Goal: Task Accomplishment & Management: Manage account settings

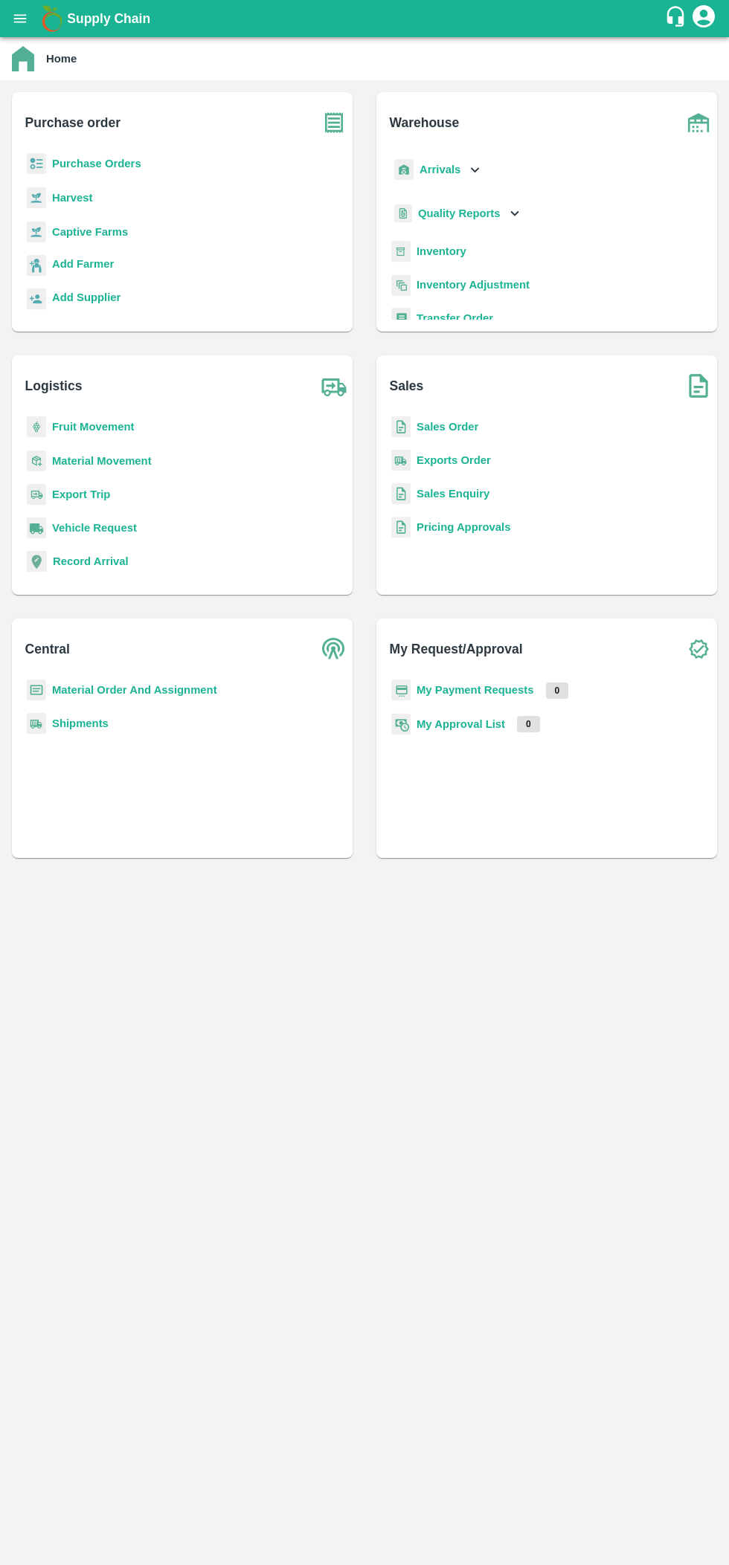
click at [97, 132] on b "Purchase order" at bounding box center [72, 122] width 95 height 21
click at [86, 164] on b "Purchase Orders" at bounding box center [96, 164] width 89 height 12
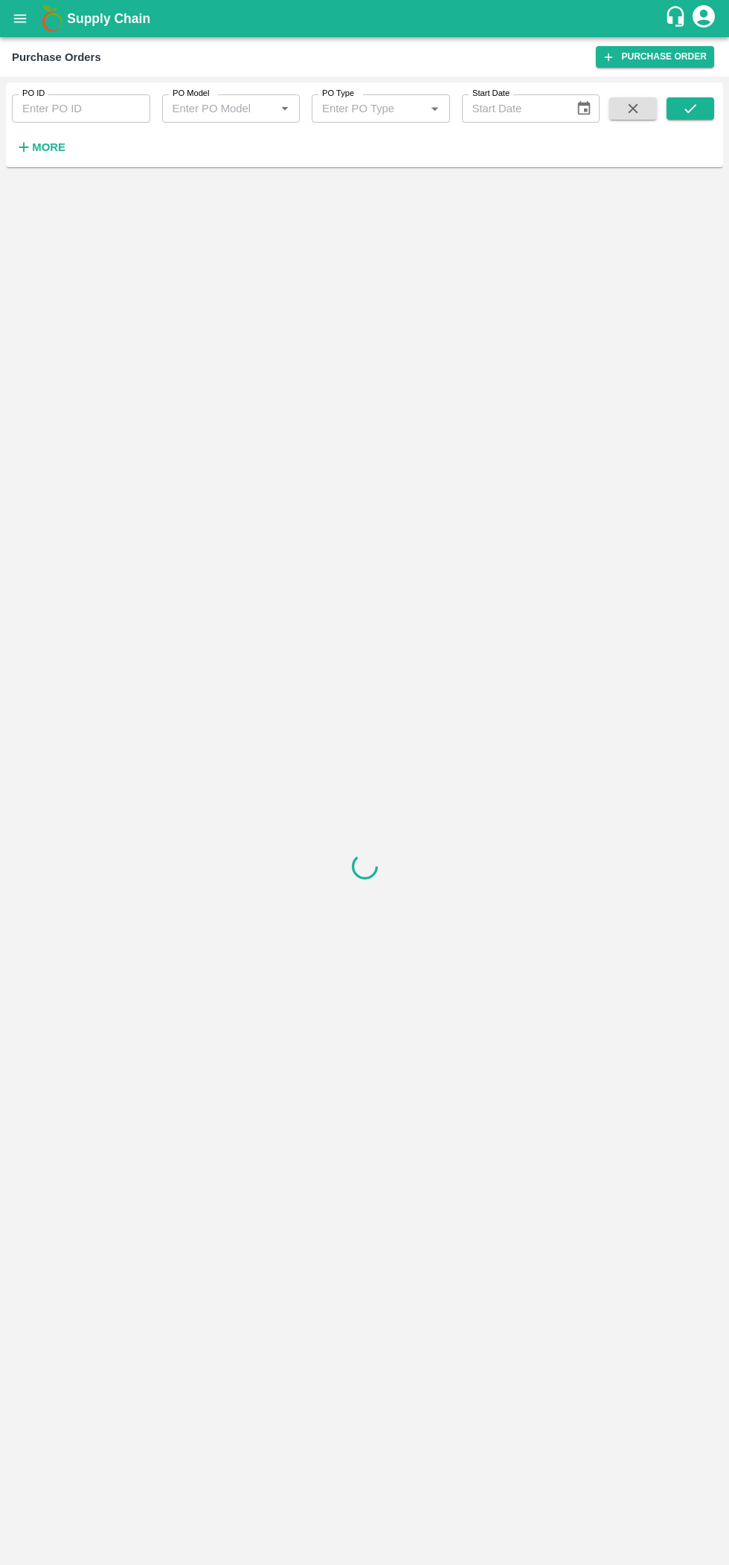
click at [24, 147] on icon "button" at bounding box center [24, 148] width 10 height 10
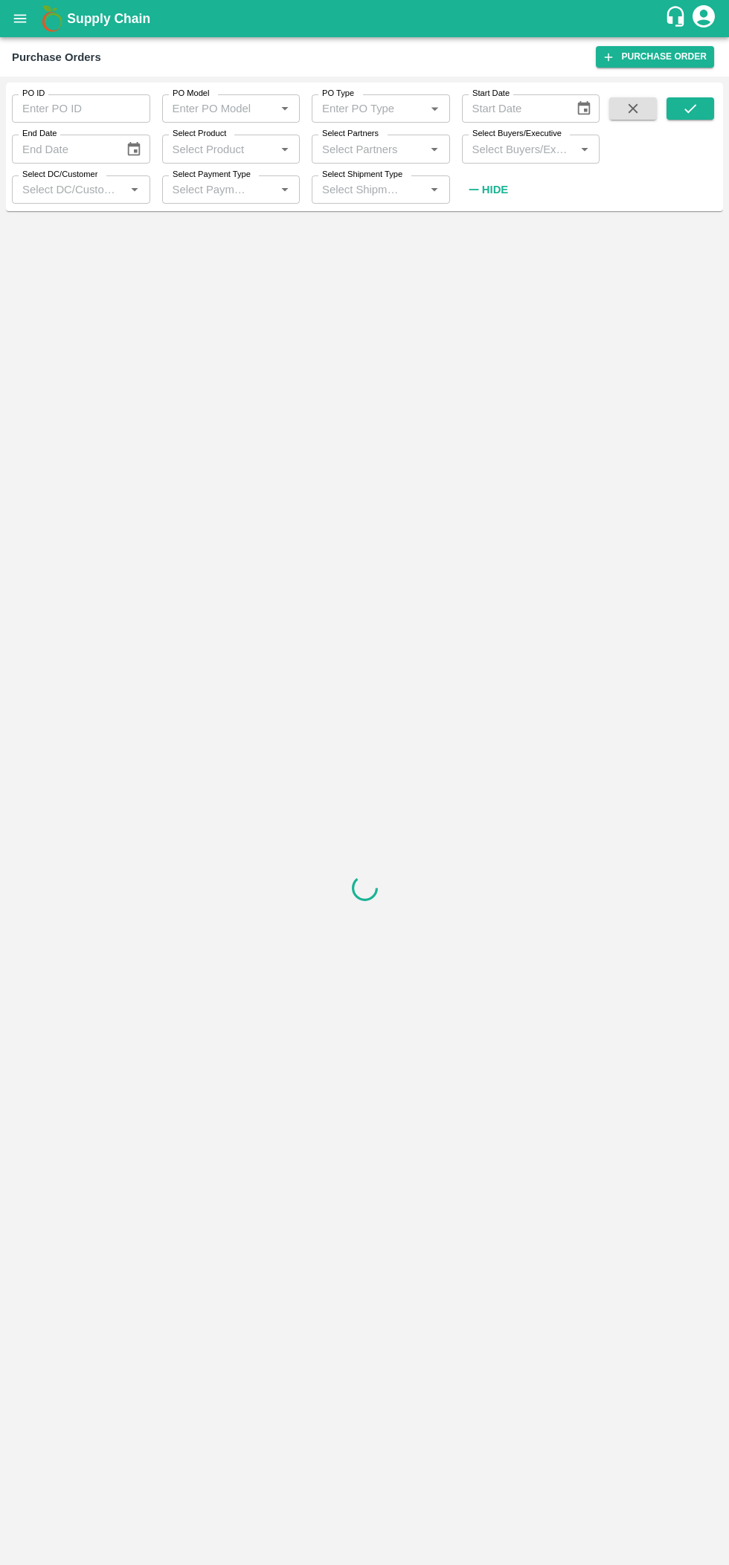
click at [520, 138] on label "Select Buyers/Executive" at bounding box center [516, 134] width 89 height 12
click at [520, 139] on input "Select Buyers/Executive" at bounding box center [518, 148] width 105 height 19
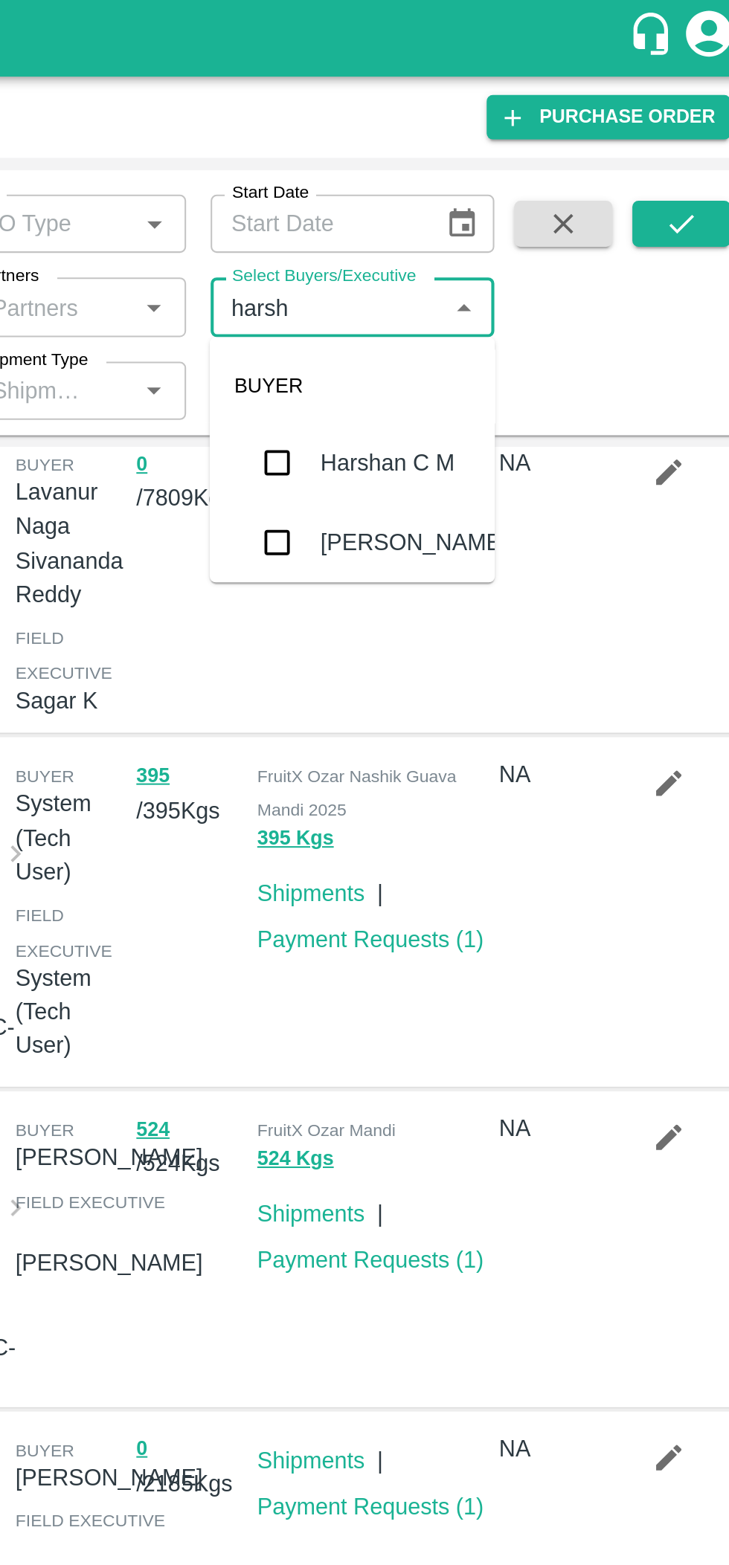
scroll to position [186, 0]
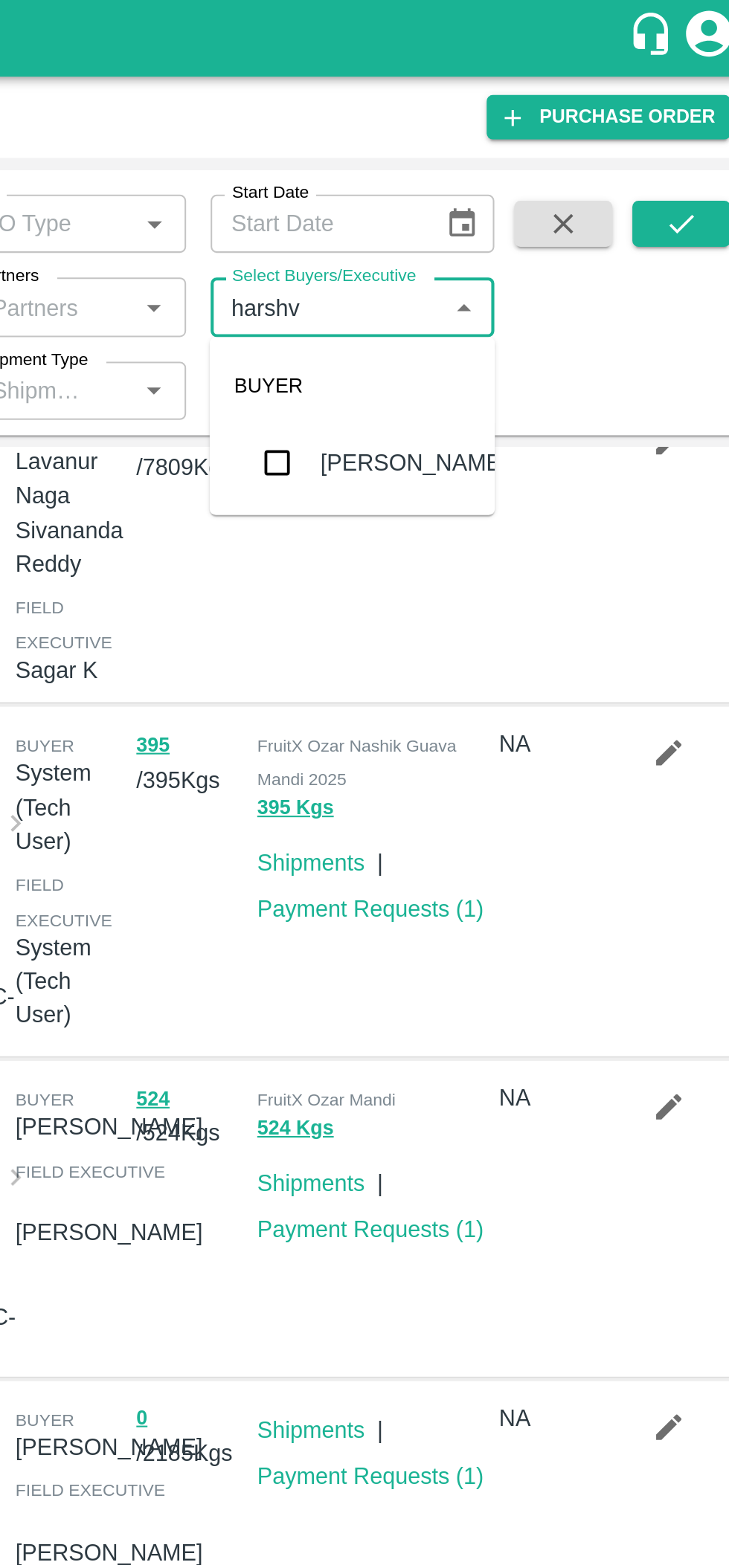
type input "harshva"
type input "Harshvardhan"
click at [491, 219] on input "checkbox" at bounding box center [494, 225] width 30 height 30
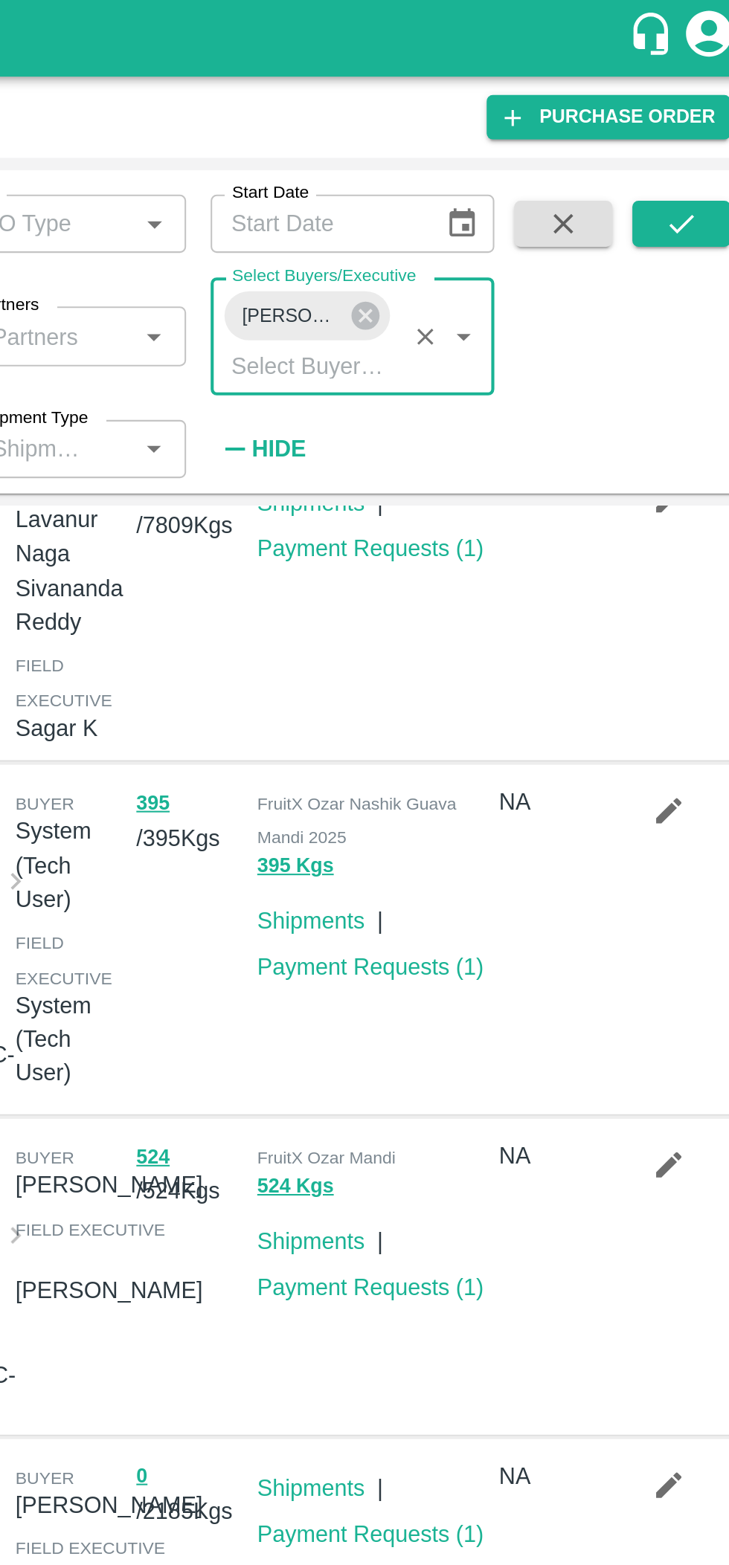
click at [683, 110] on icon "submit" at bounding box center [690, 108] width 16 height 16
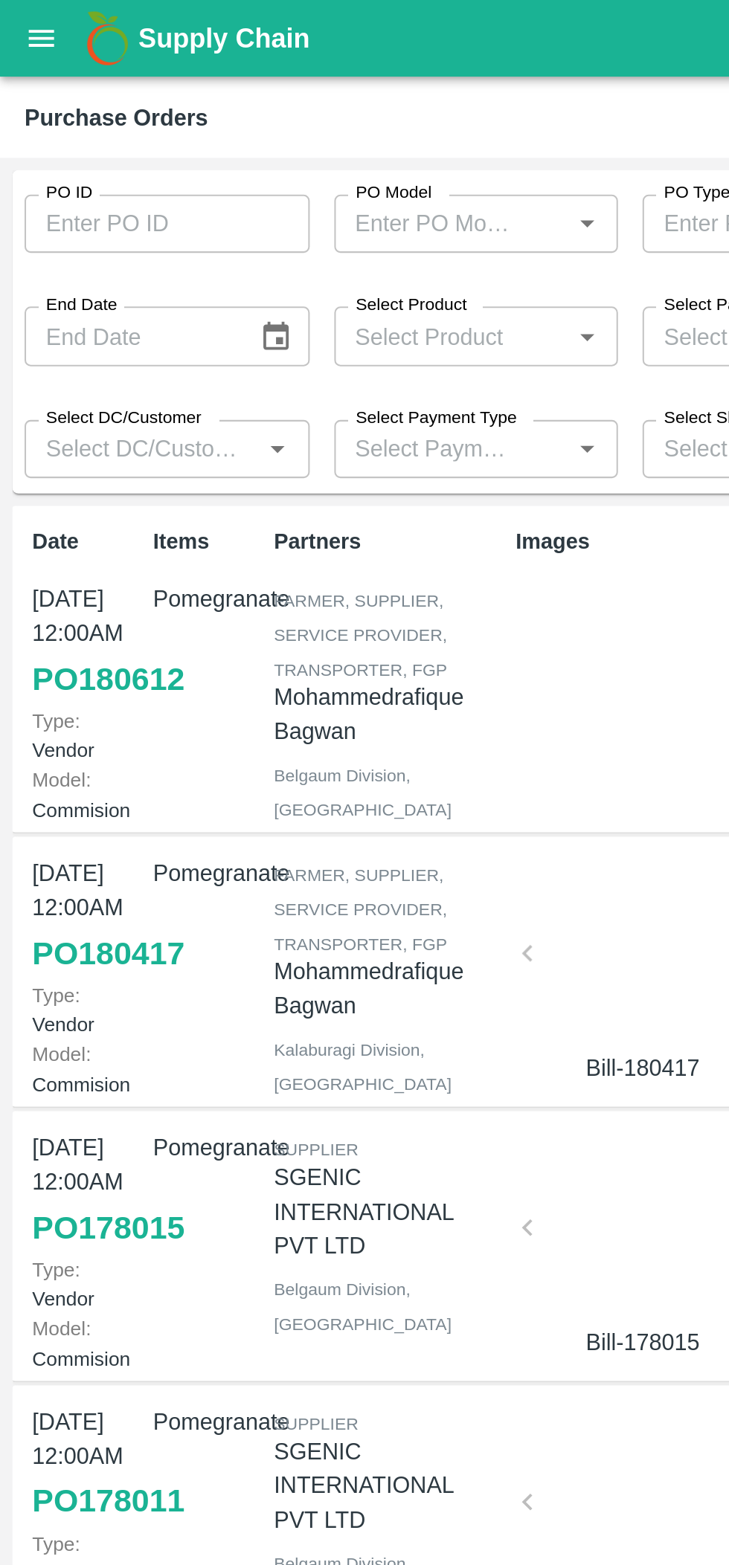
click at [33, 342] on link "PO 180612" at bounding box center [53, 329] width 74 height 27
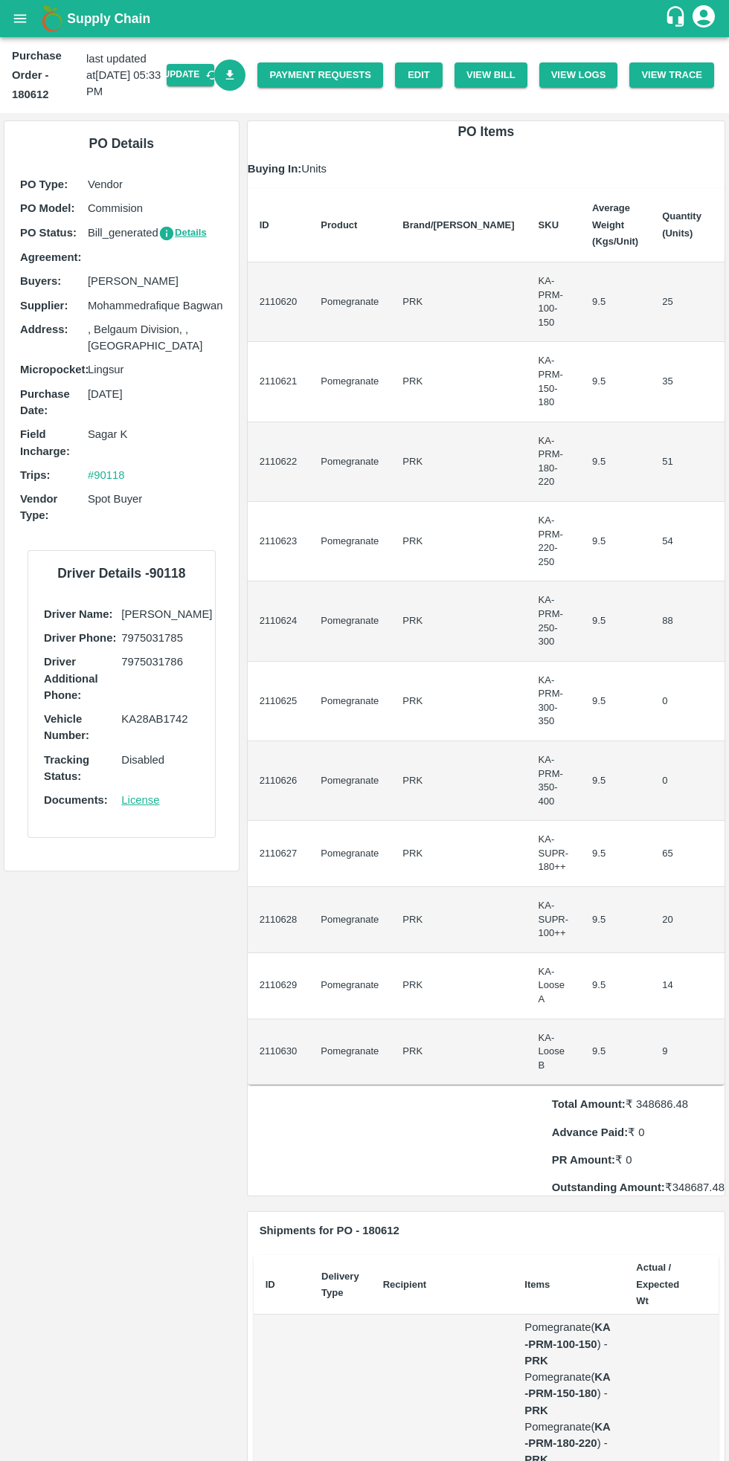
click at [433, 79] on link "Edit" at bounding box center [419, 75] width 48 height 26
click at [498, 79] on button "View Bill" at bounding box center [490, 75] width 73 height 26
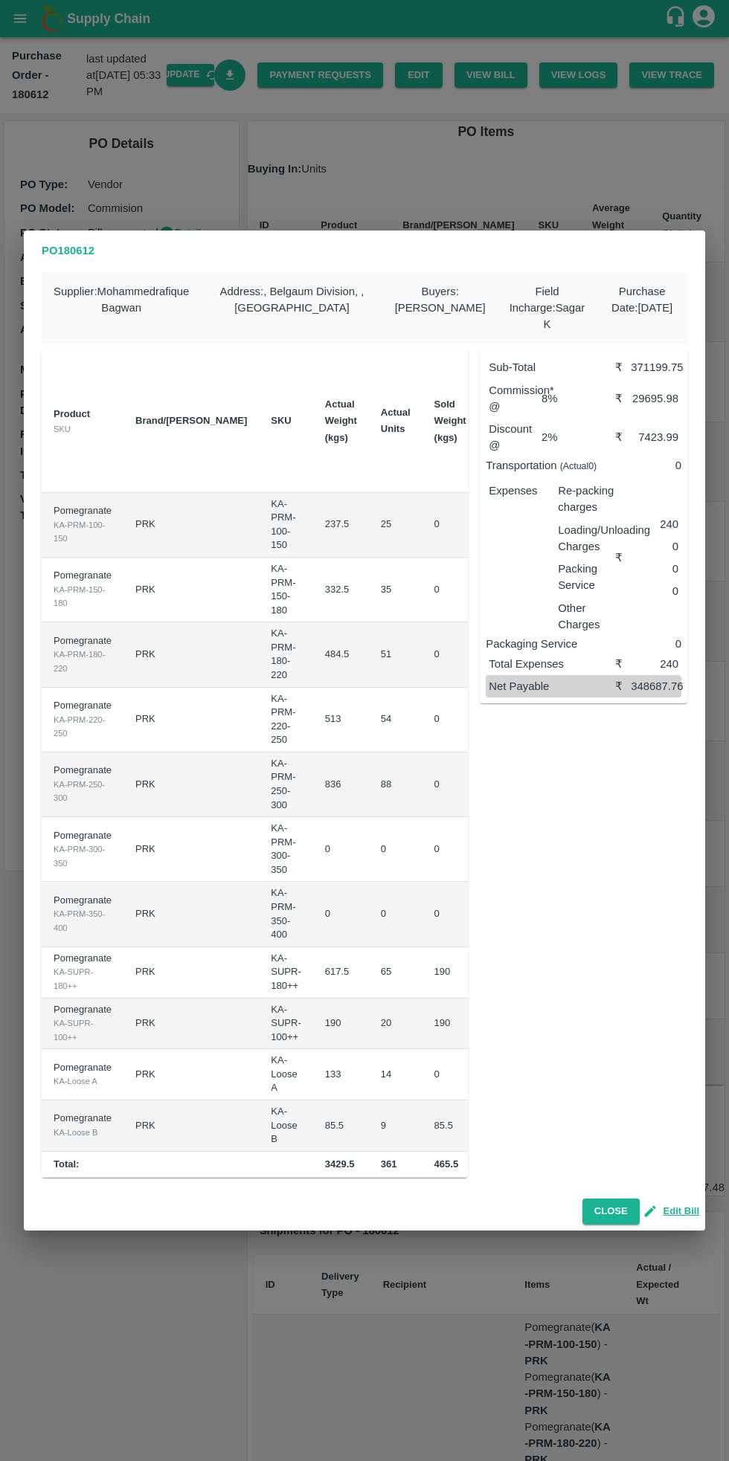
click at [674, 1213] on button "Edit Bill" at bounding box center [672, 1211] width 54 height 17
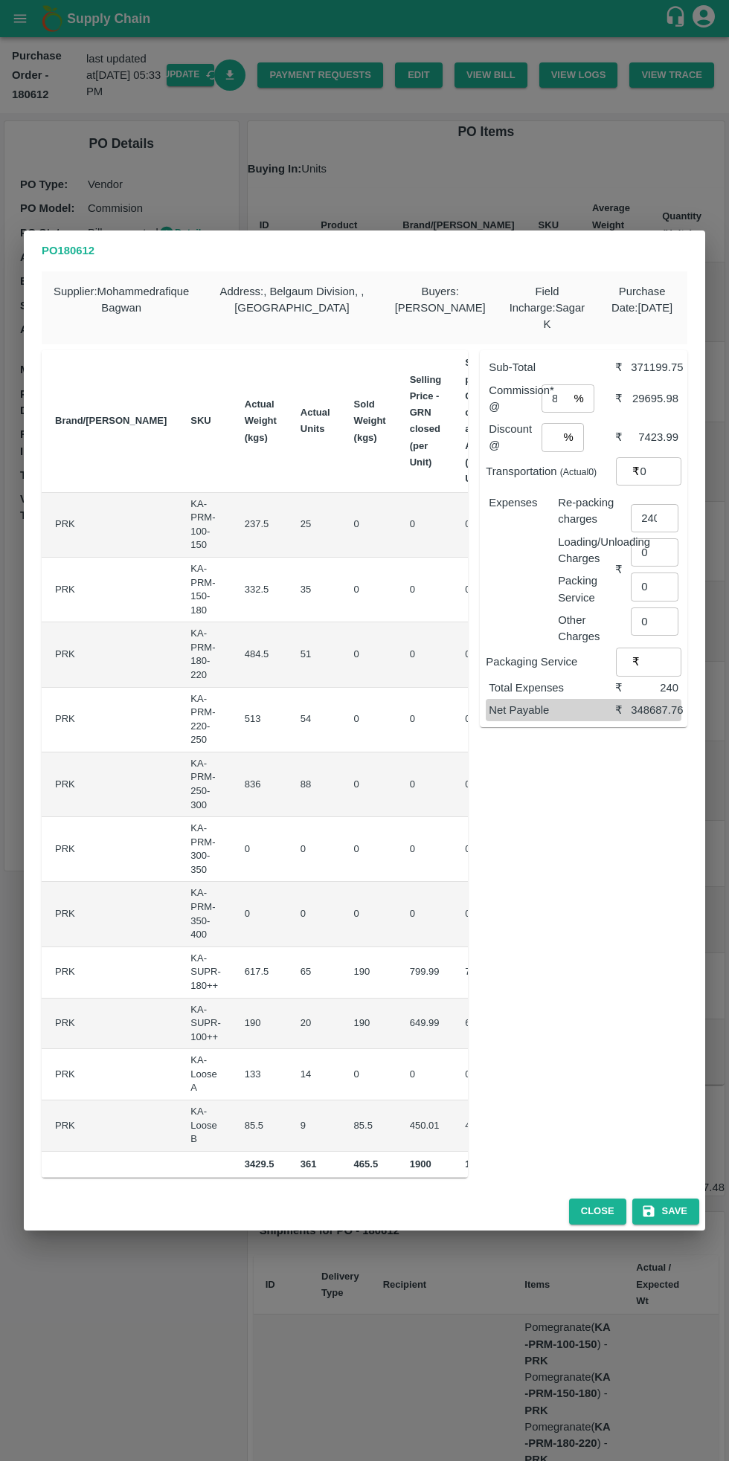
scroll to position [0, 205]
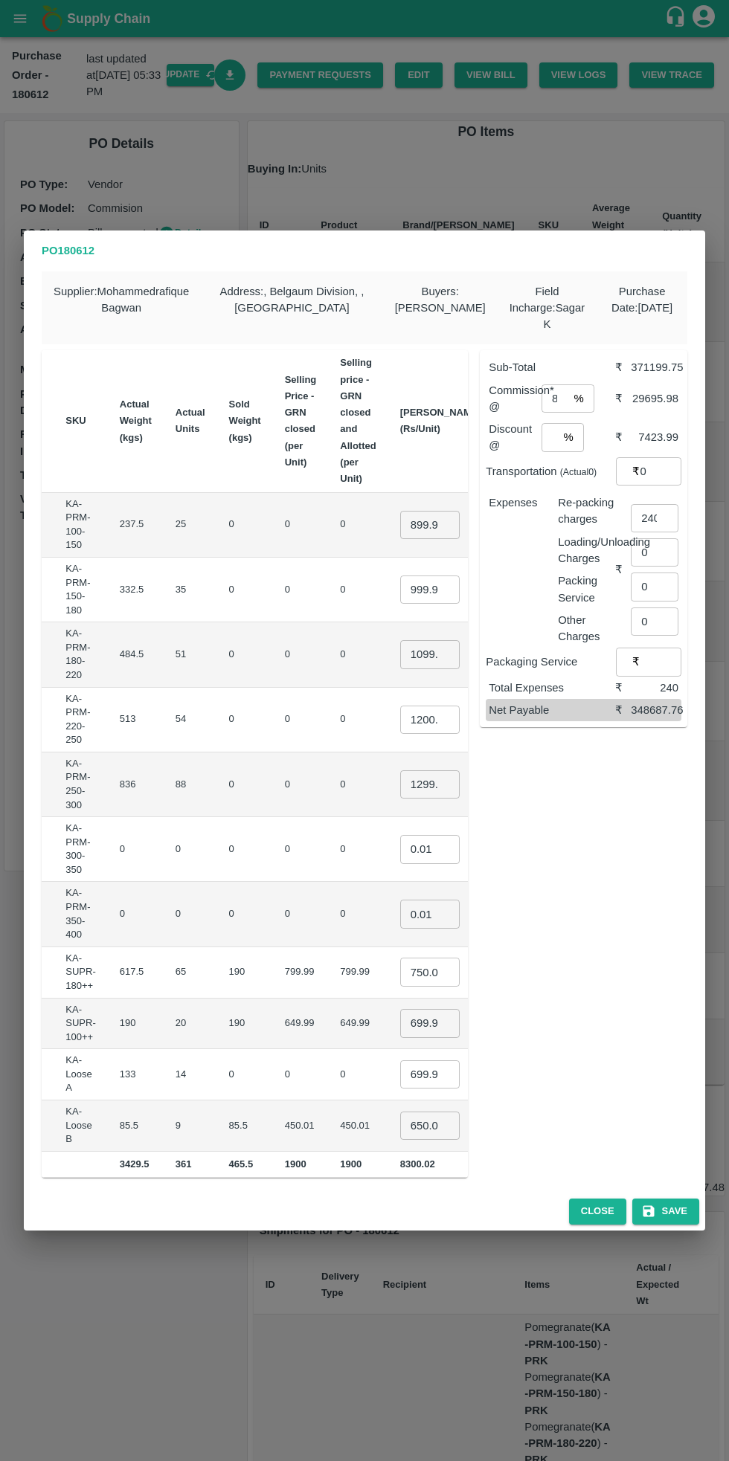
click at [400, 968] on input "750.0003" at bounding box center [429, 972] width 59 height 28
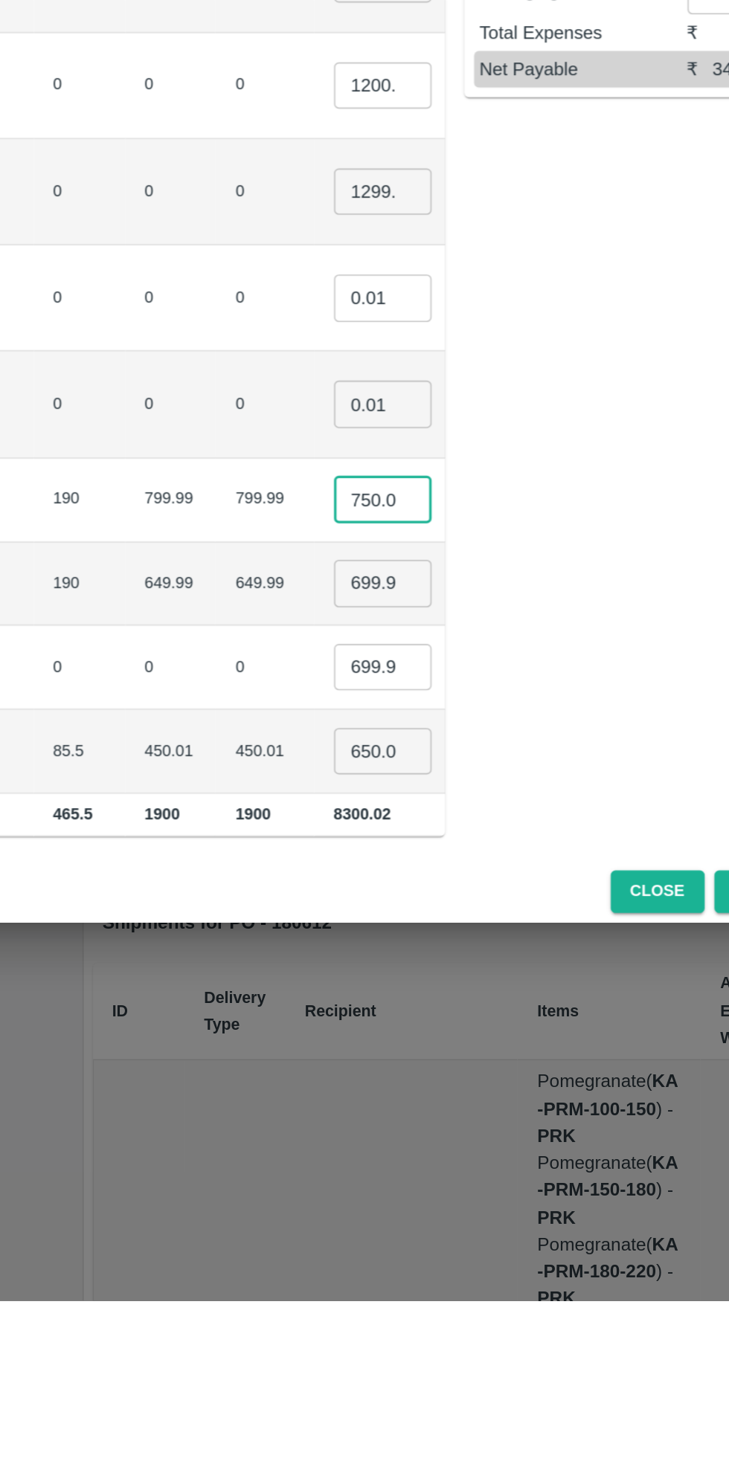
scroll to position [0, 14]
type input "7"
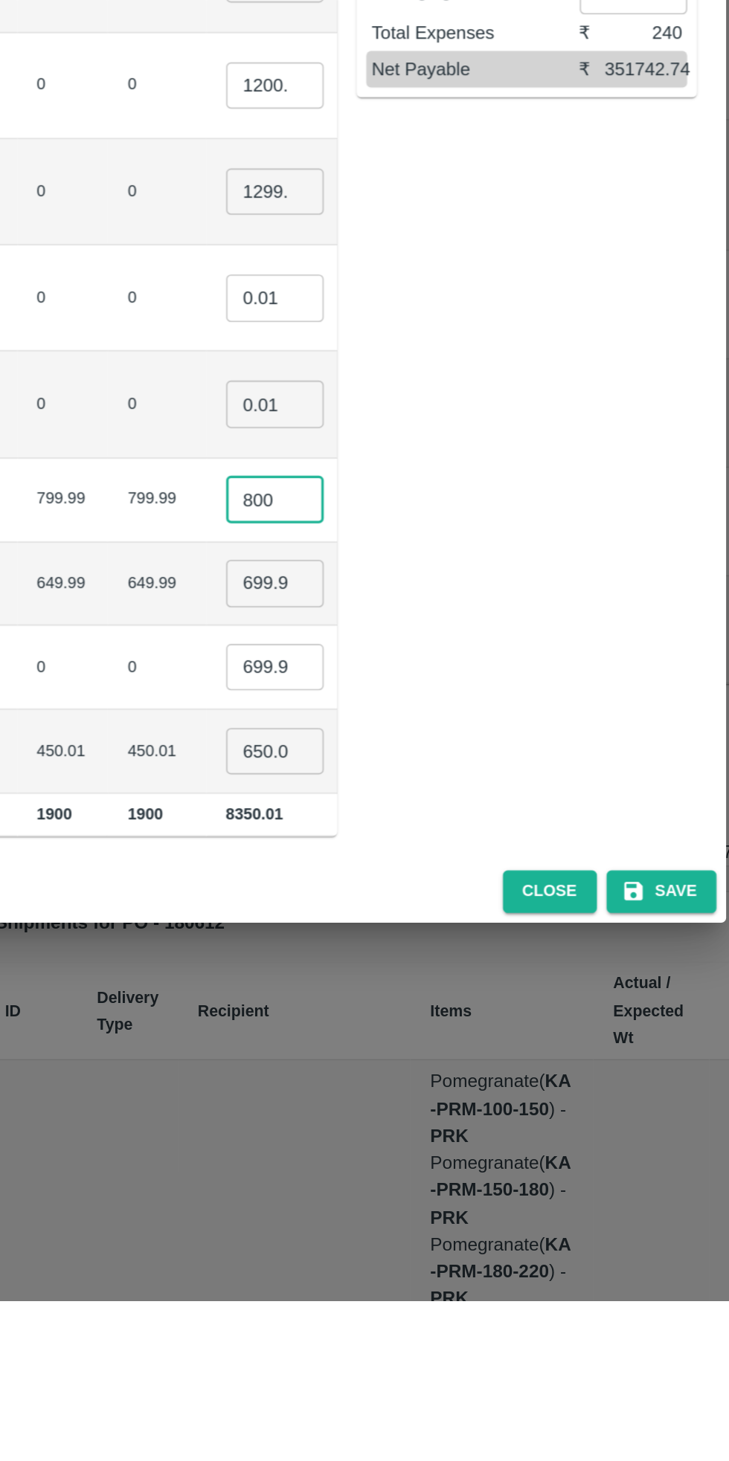
scroll to position [0, 0]
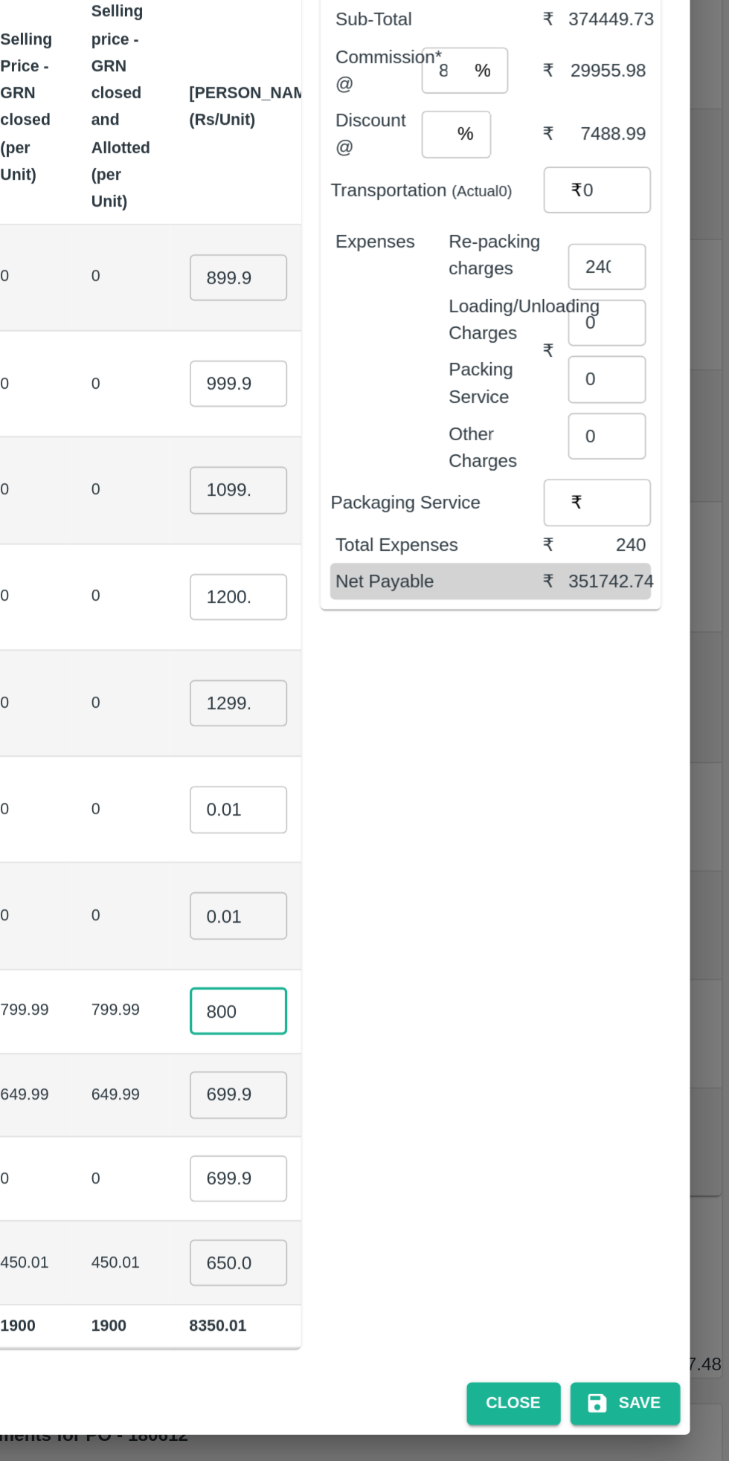
type input "800"
click at [554, 436] on input "2" at bounding box center [549, 437] width 16 height 28
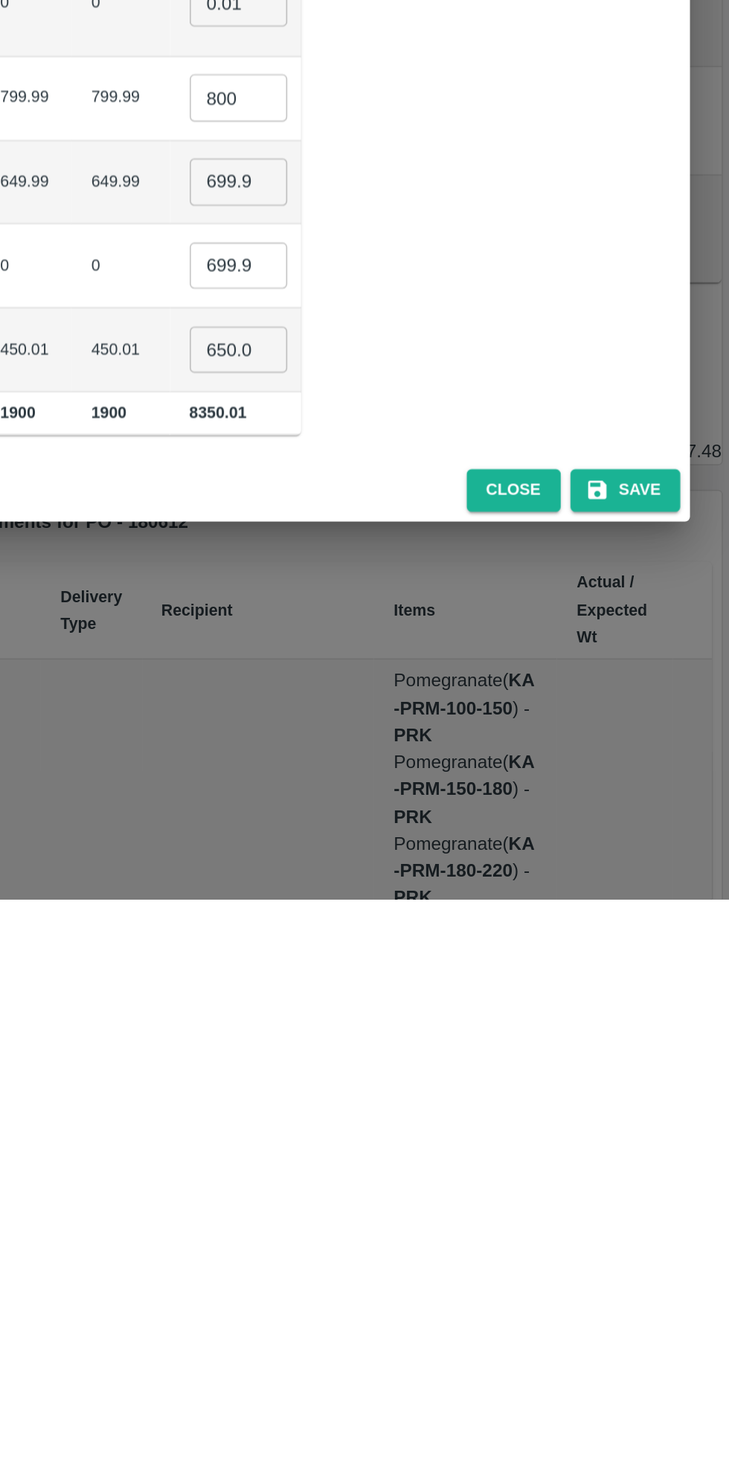
type input "4"
click at [684, 1221] on button "Save" at bounding box center [665, 1212] width 67 height 26
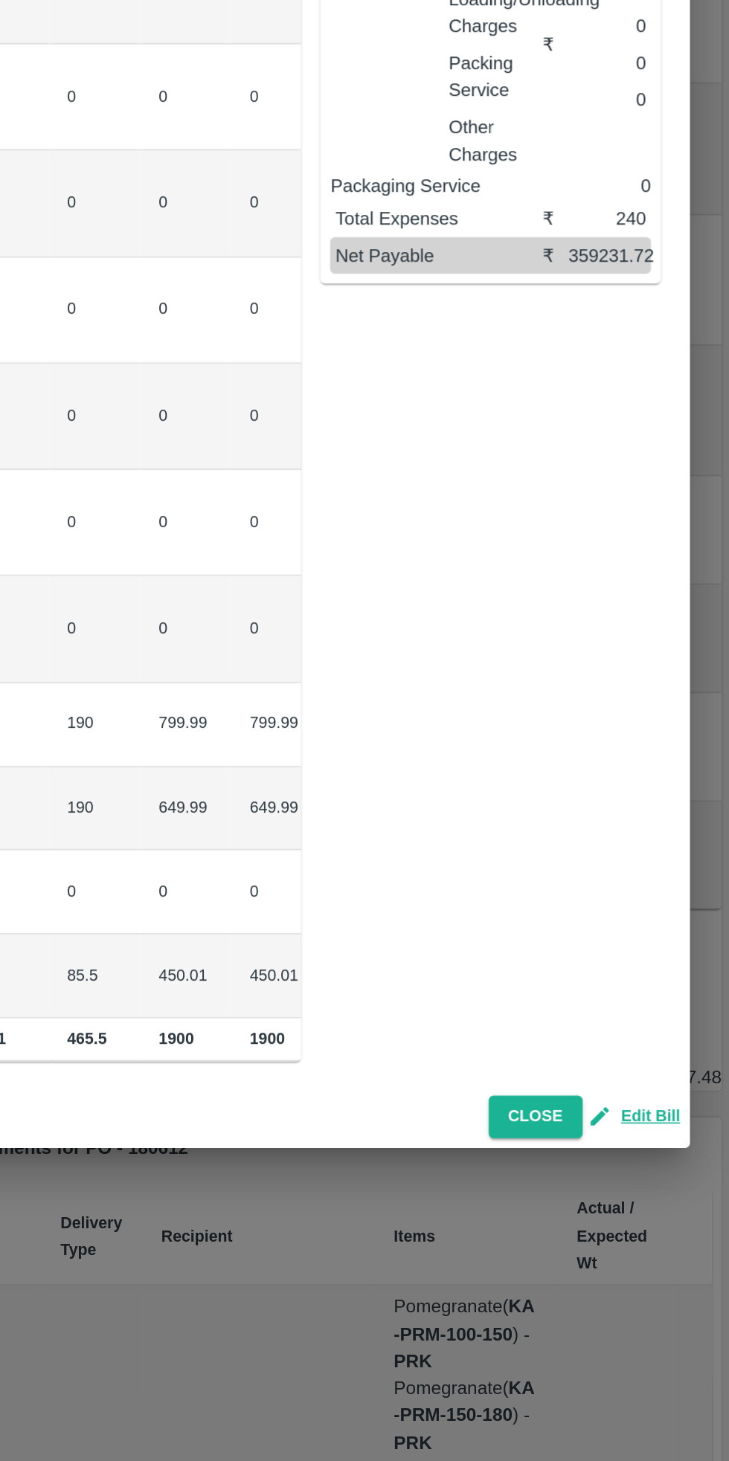
click at [604, 1214] on button "Close" at bounding box center [610, 1212] width 57 height 26
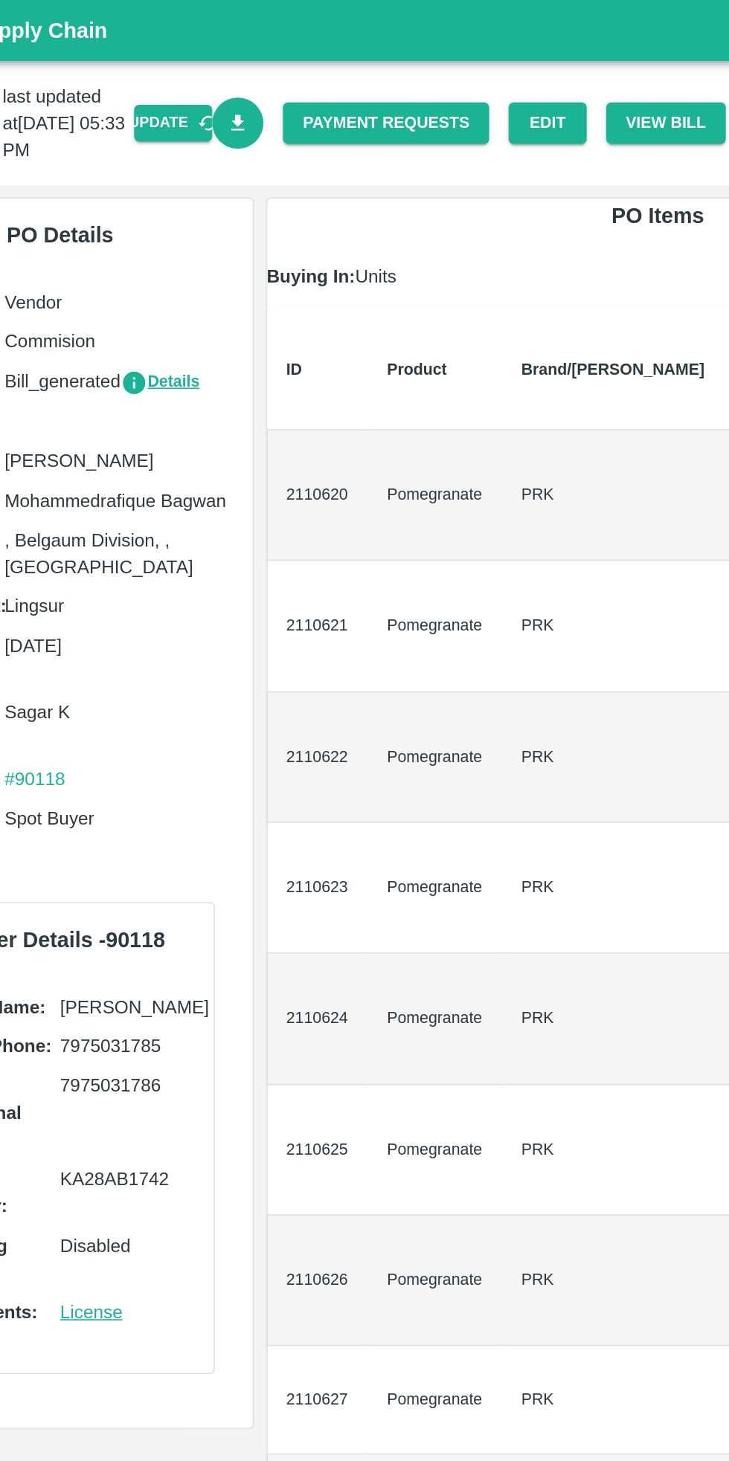
click at [204, 81] on button "Update" at bounding box center [191, 75] width 48 height 22
click at [199, 71] on button "Update" at bounding box center [191, 75] width 48 height 22
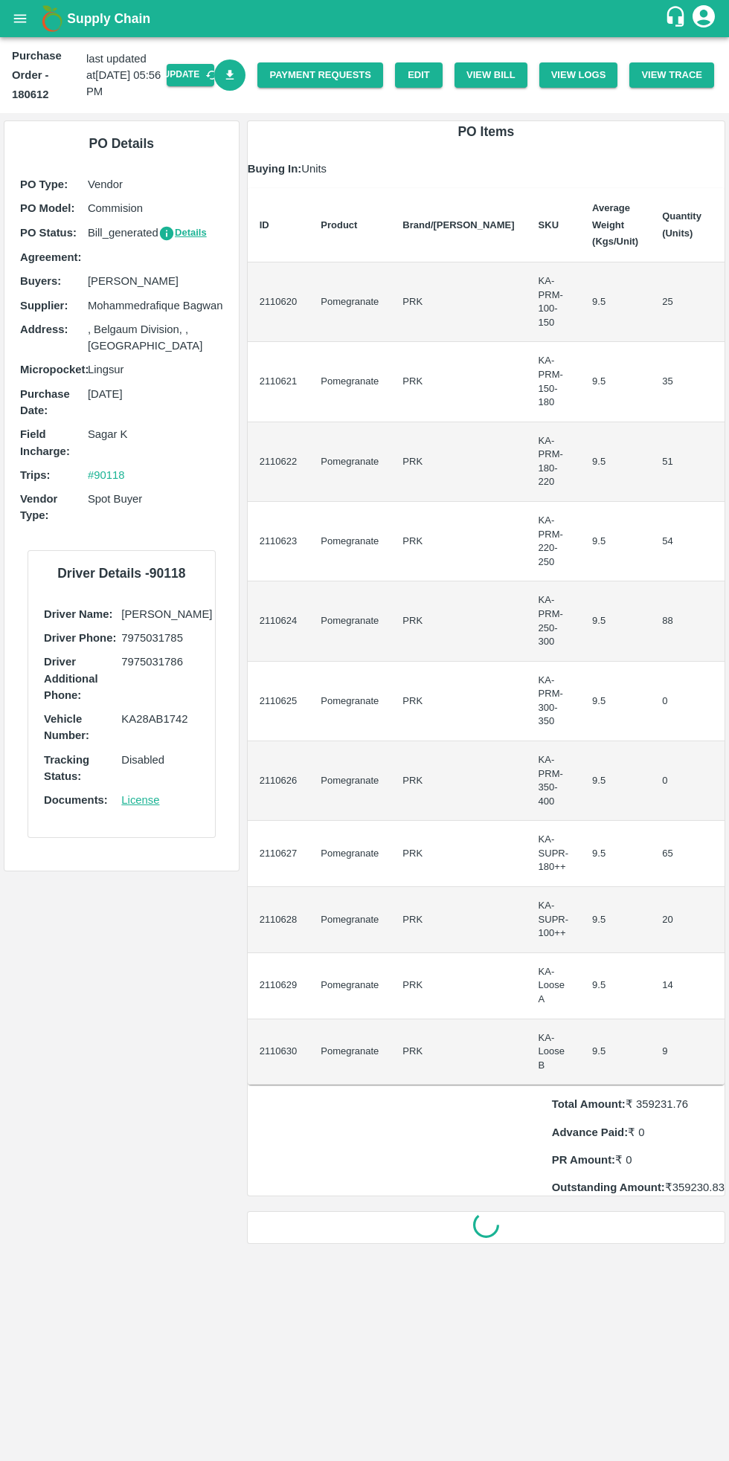
scroll to position [0, 47]
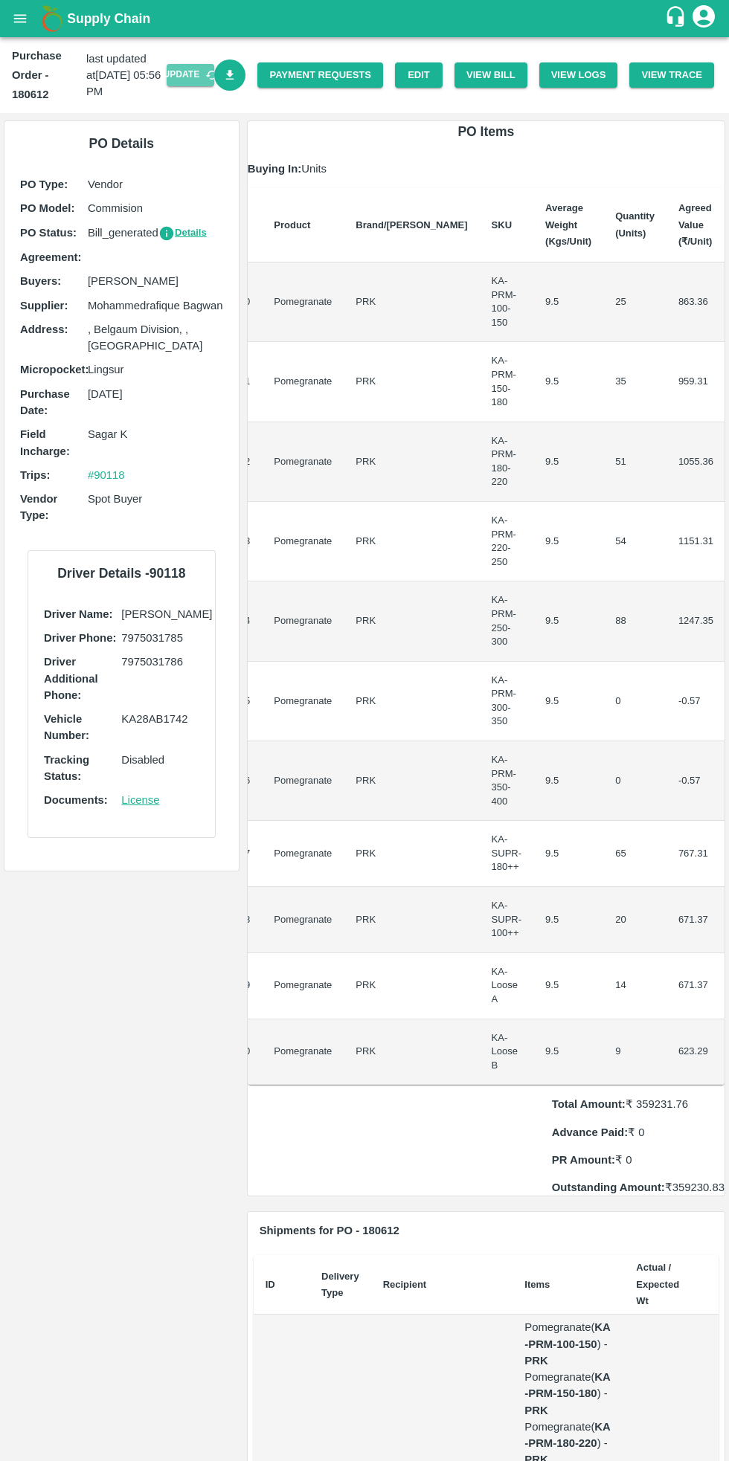
click at [219, 75] on icon "button" at bounding box center [211, 74] width 13 height 13
click at [234, 75] on icon "Download Bill" at bounding box center [230, 75] width 8 height 10
click at [504, 75] on button "View Bill" at bounding box center [490, 75] width 73 height 26
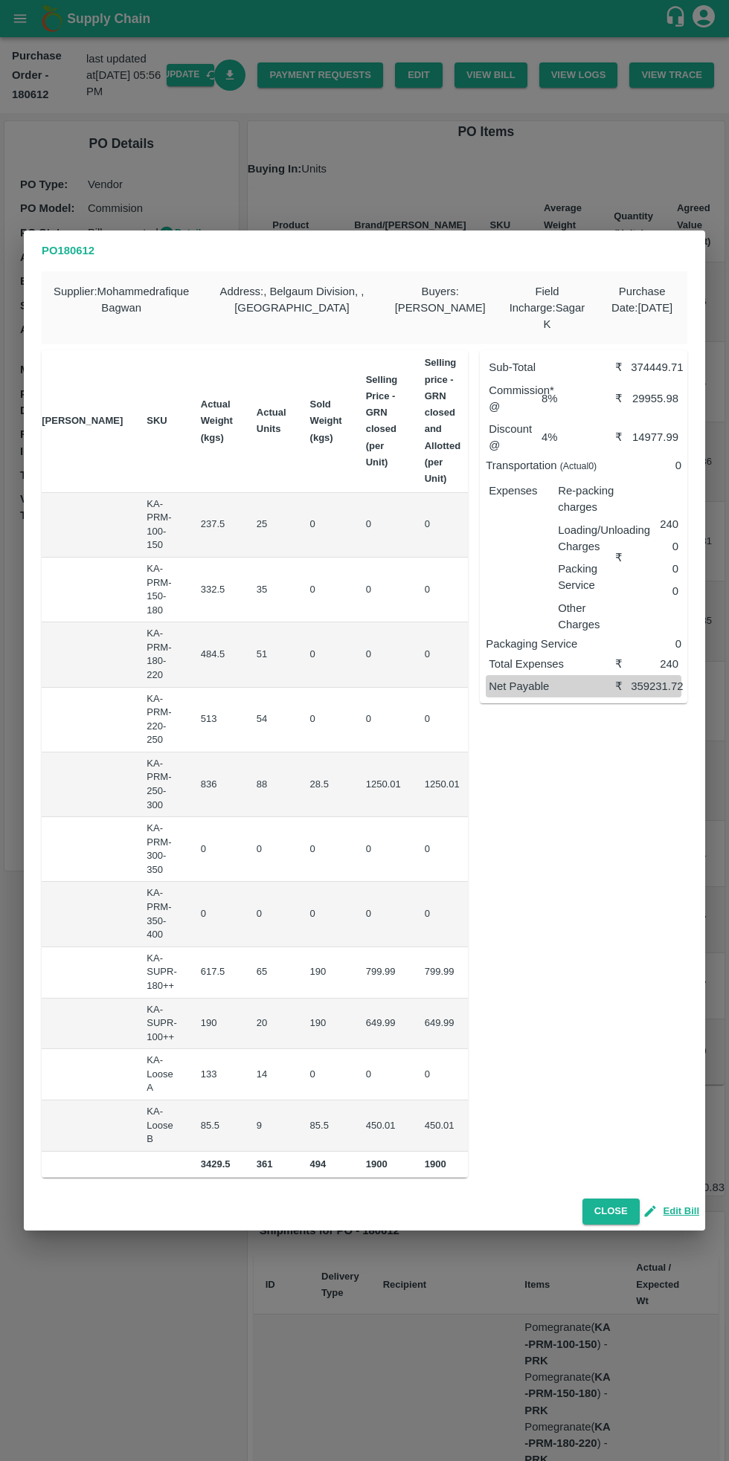
scroll to position [0, 199]
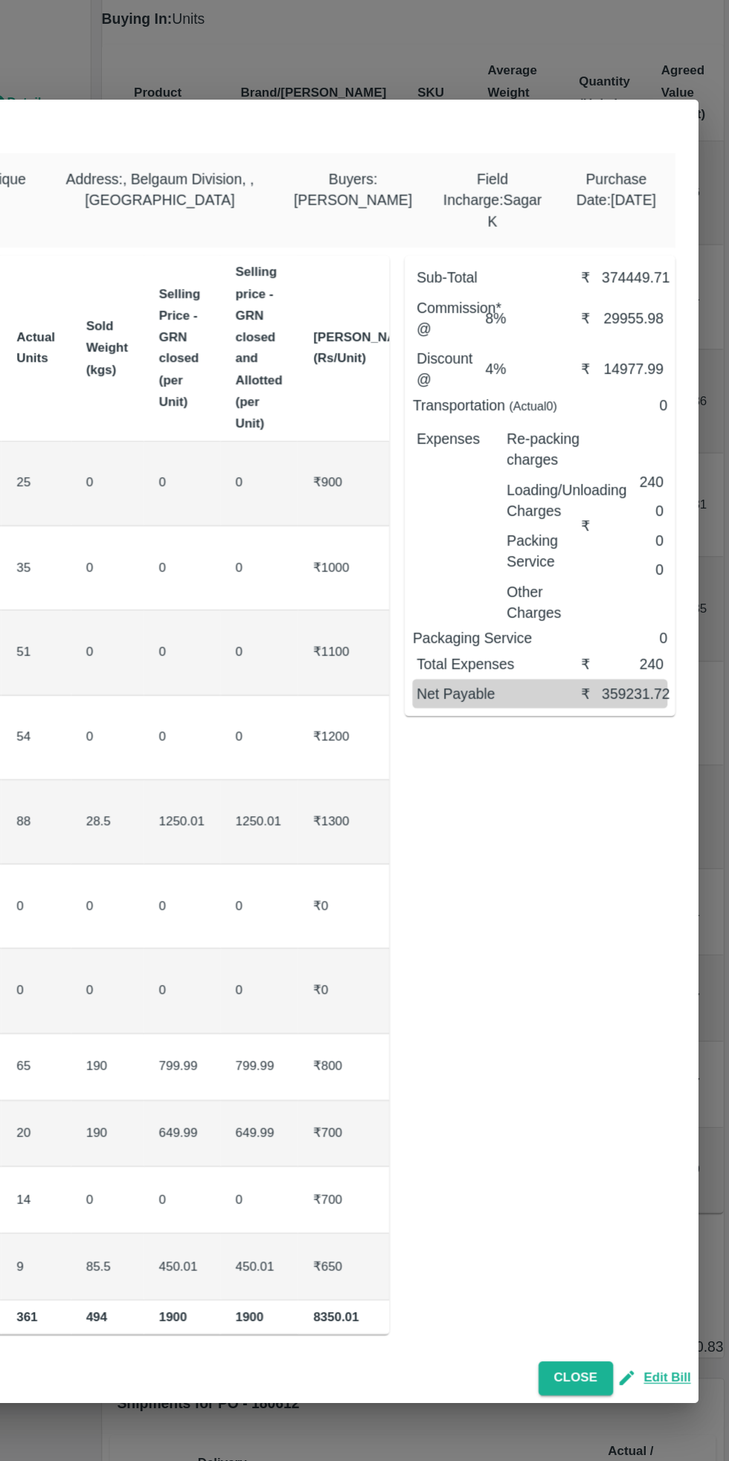
click at [615, 1213] on button "Close" at bounding box center [610, 1212] width 57 height 26
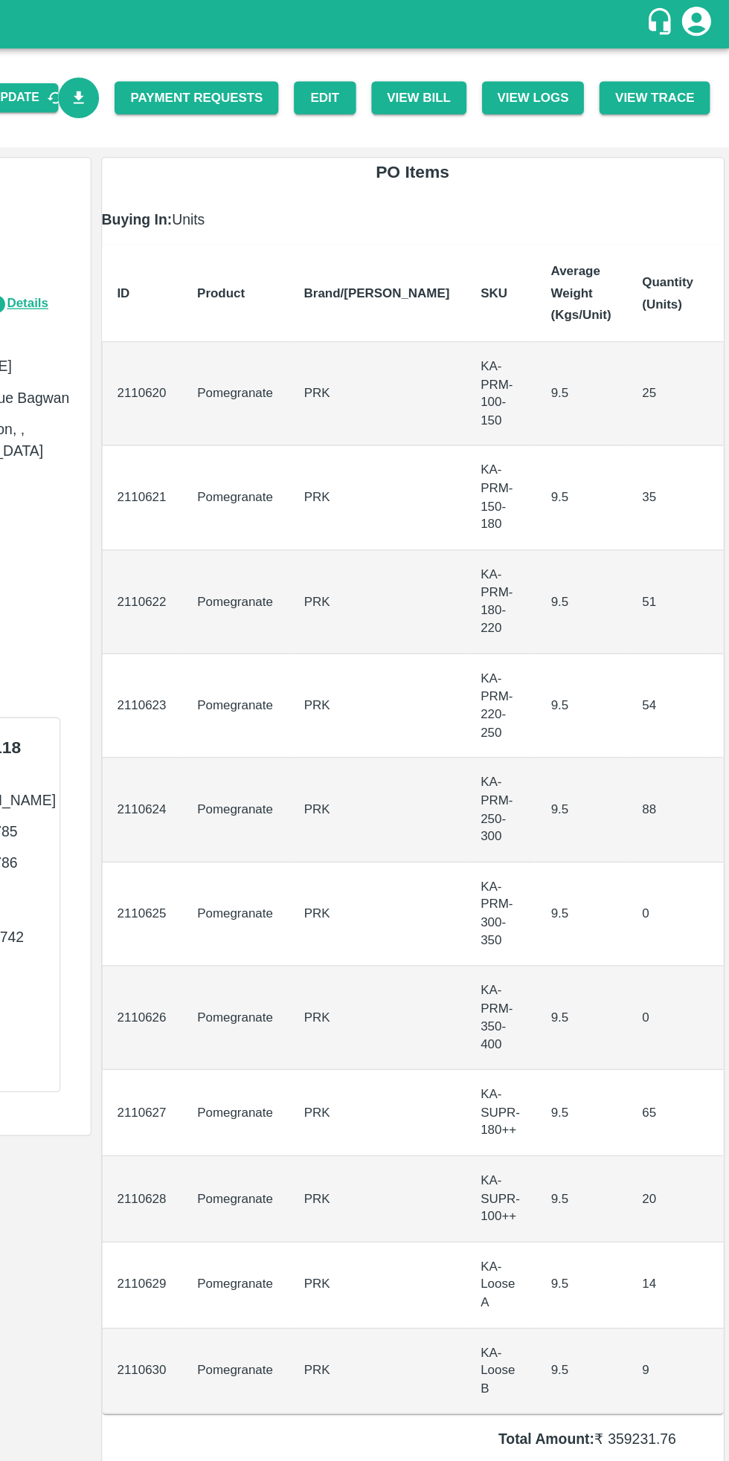
scroll to position [0, 48]
